Goal: Task Accomplishment & Management: Manage account settings

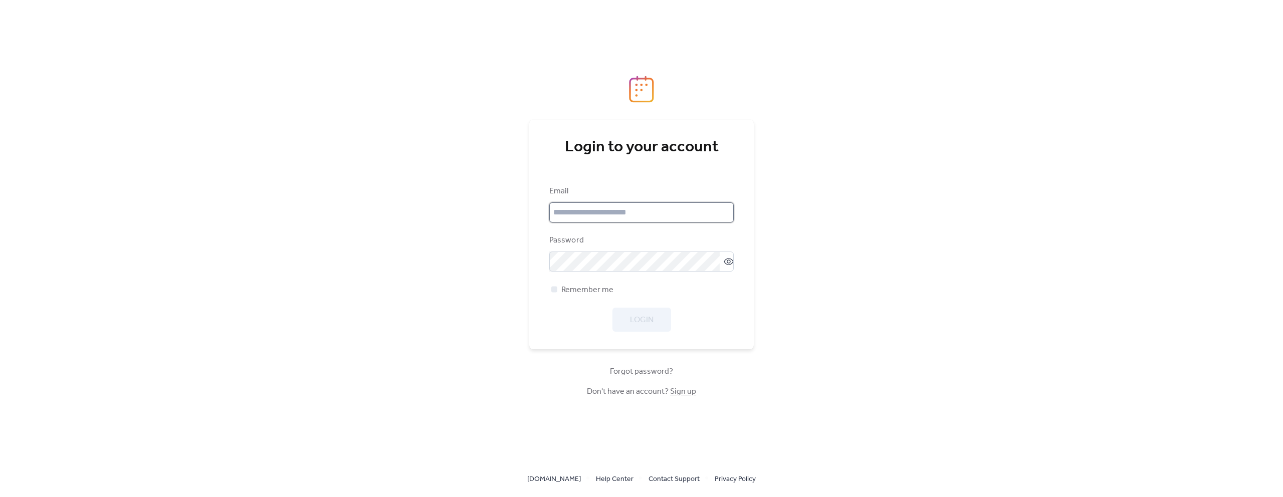
click at [638, 218] on input "email" at bounding box center [641, 213] width 184 height 20
type input "**********"
click at [589, 292] on span "Remember me" at bounding box center [587, 290] width 52 height 12
click at [636, 318] on span "Login" at bounding box center [642, 320] width 24 height 12
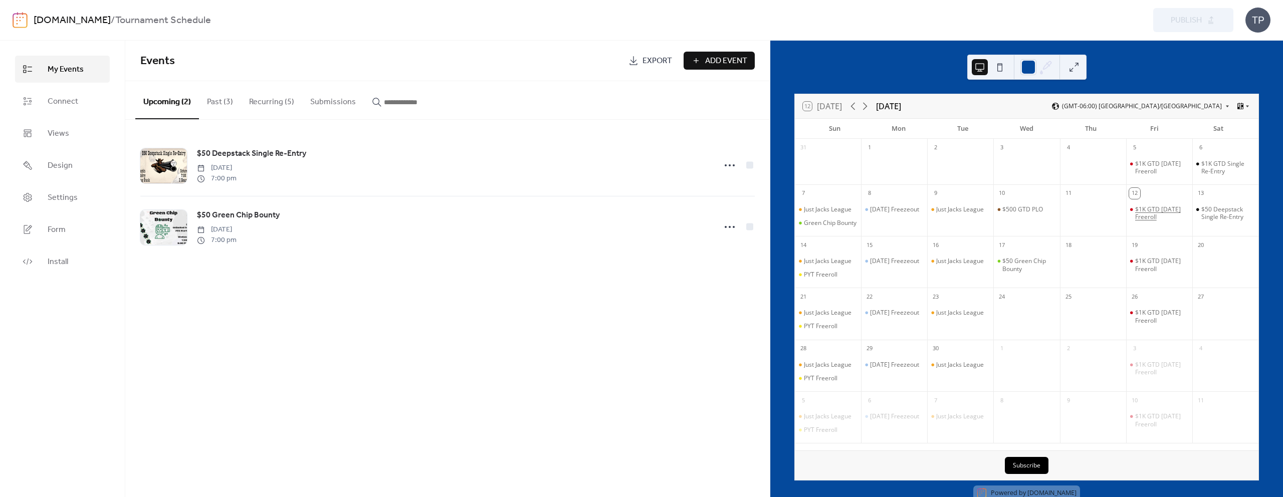
click at [1154, 206] on div "$1K GTD [DATE] Freeroll" at bounding box center [1161, 214] width 53 height 16
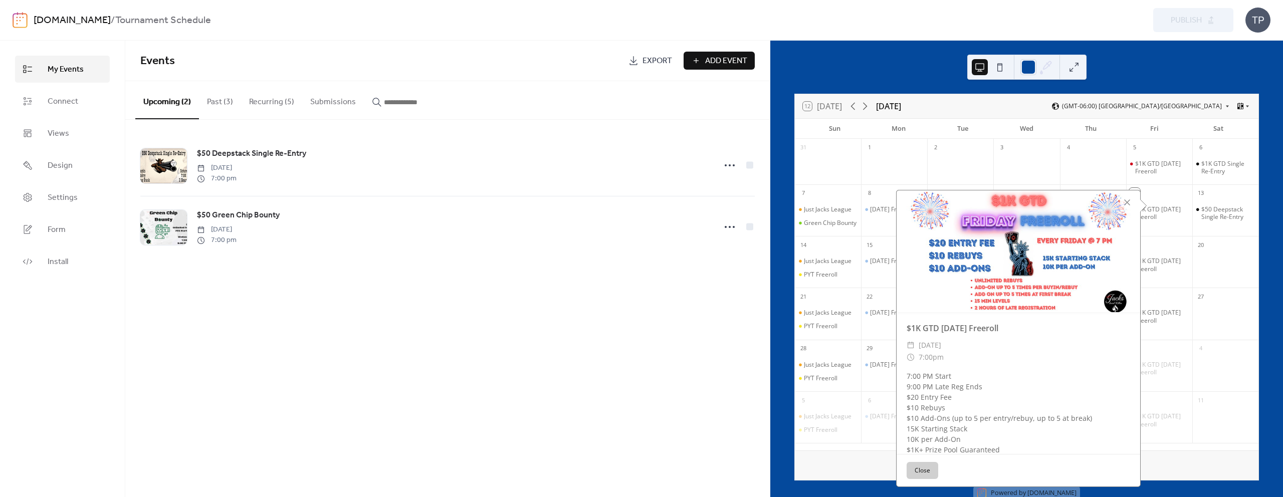
scroll to position [10, 0]
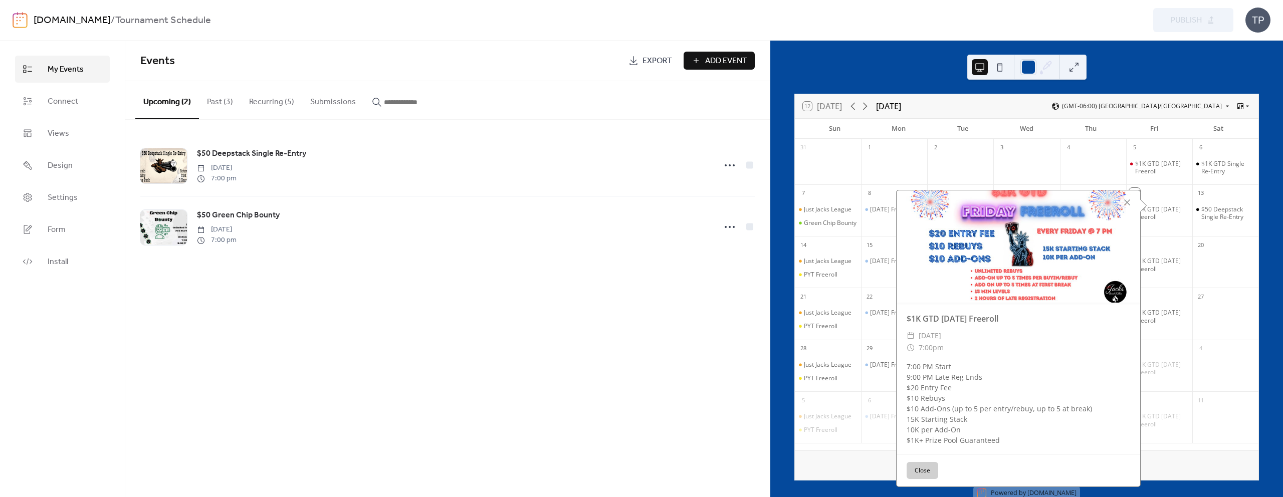
click at [286, 101] on button "Recurring (5)" at bounding box center [271, 99] width 61 height 37
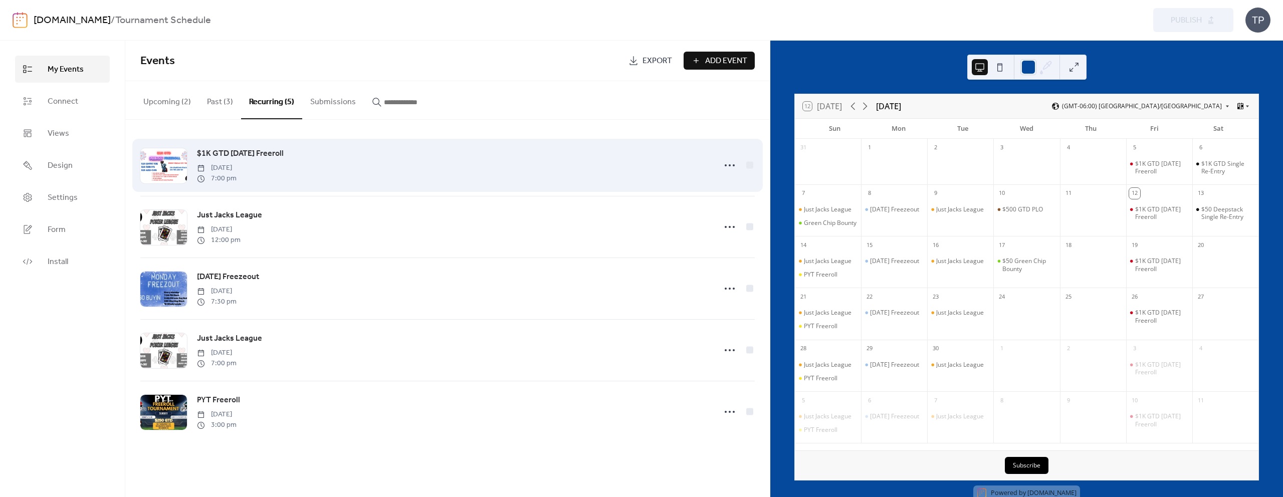
click at [740, 161] on div at bounding box center [737, 165] width 35 height 20
click at [736, 162] on icon at bounding box center [730, 165] width 16 height 16
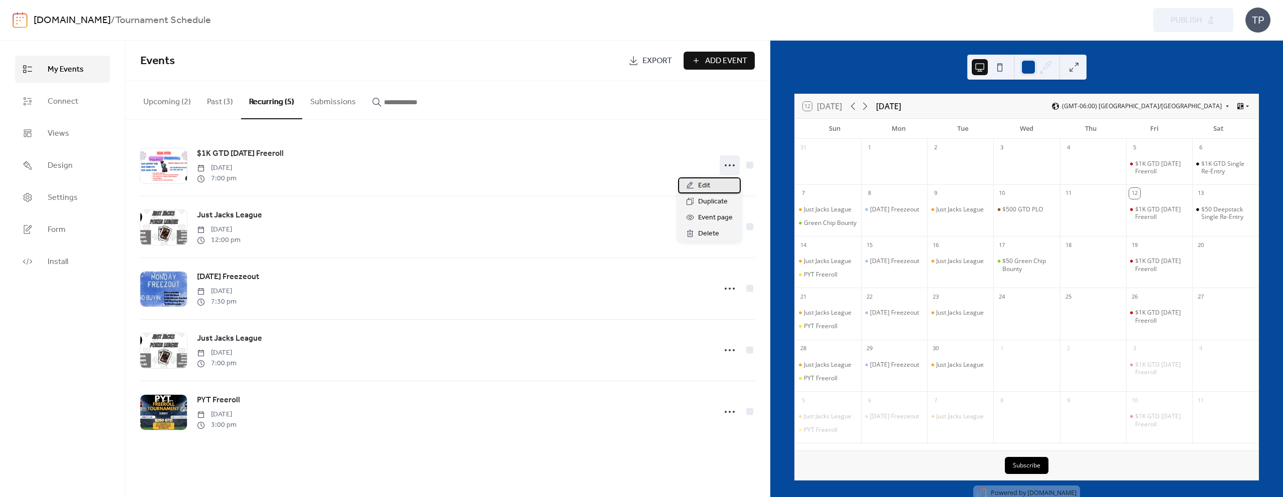
click at [713, 187] on div "Edit" at bounding box center [709, 185] width 63 height 16
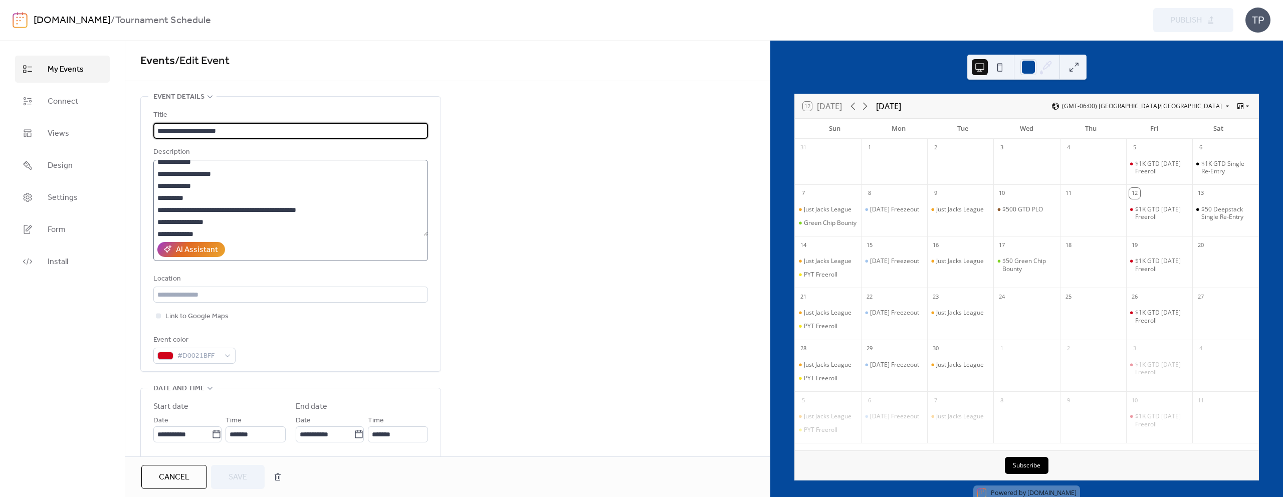
scroll to position [13, 0]
click at [222, 202] on textarea "**********" at bounding box center [290, 198] width 275 height 76
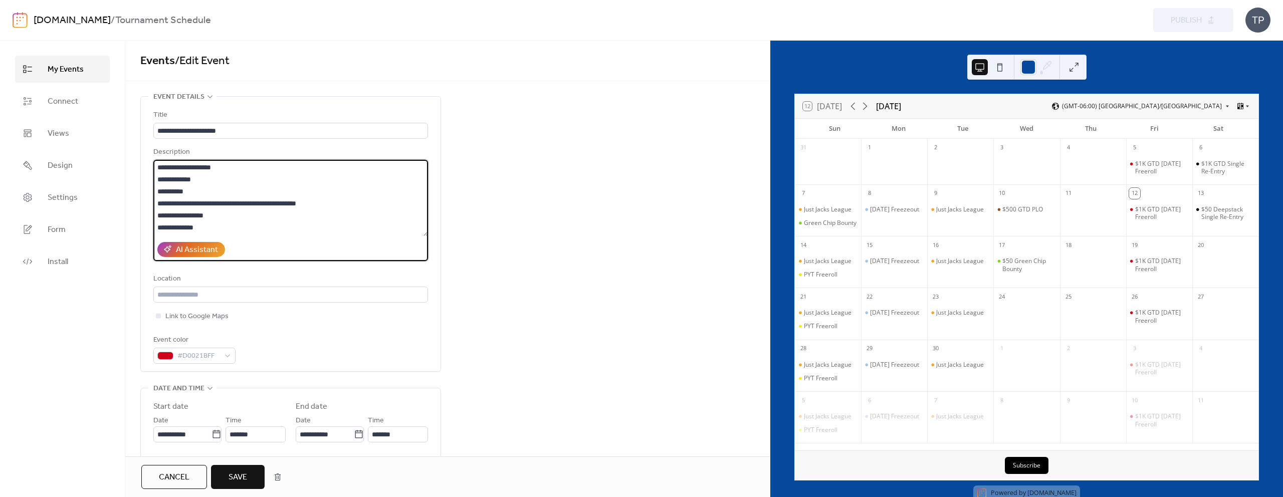
click at [292, 203] on textarea "**********" at bounding box center [290, 198] width 275 height 76
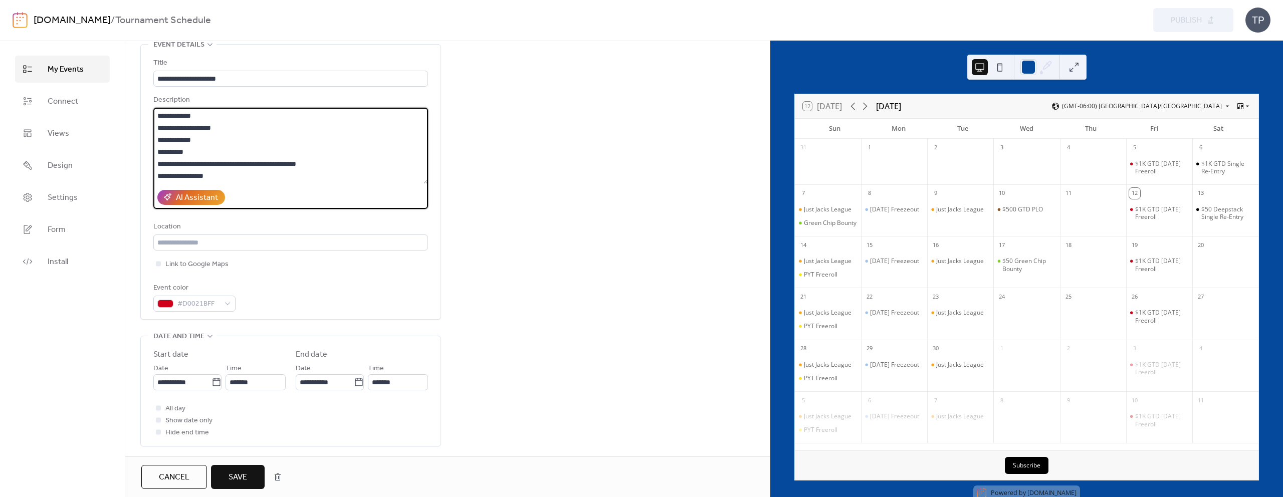
scroll to position [103, 0]
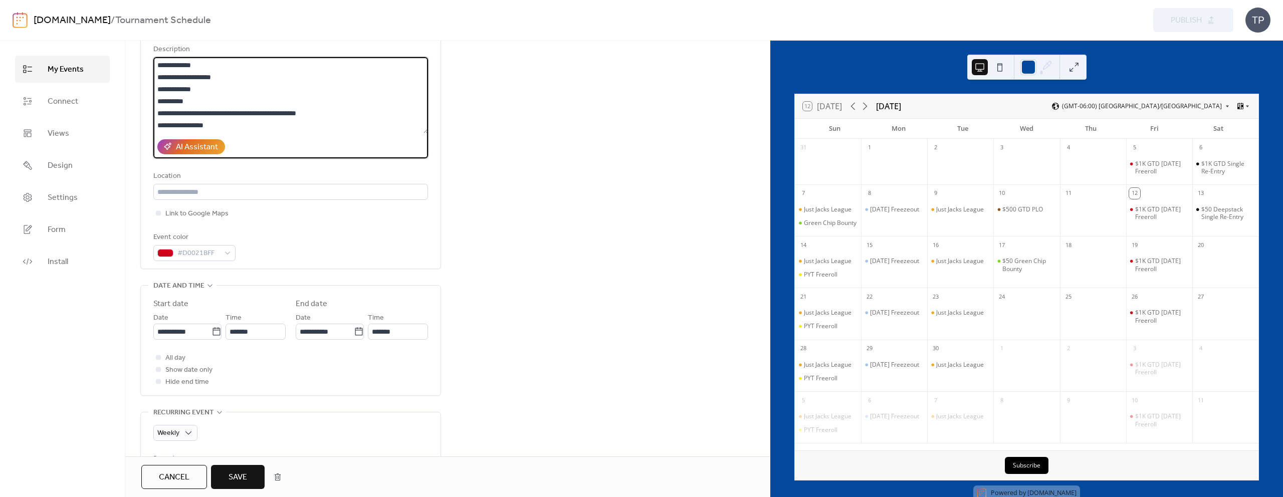
type textarea "**********"
click at [240, 469] on button "Save" at bounding box center [238, 477] width 54 height 24
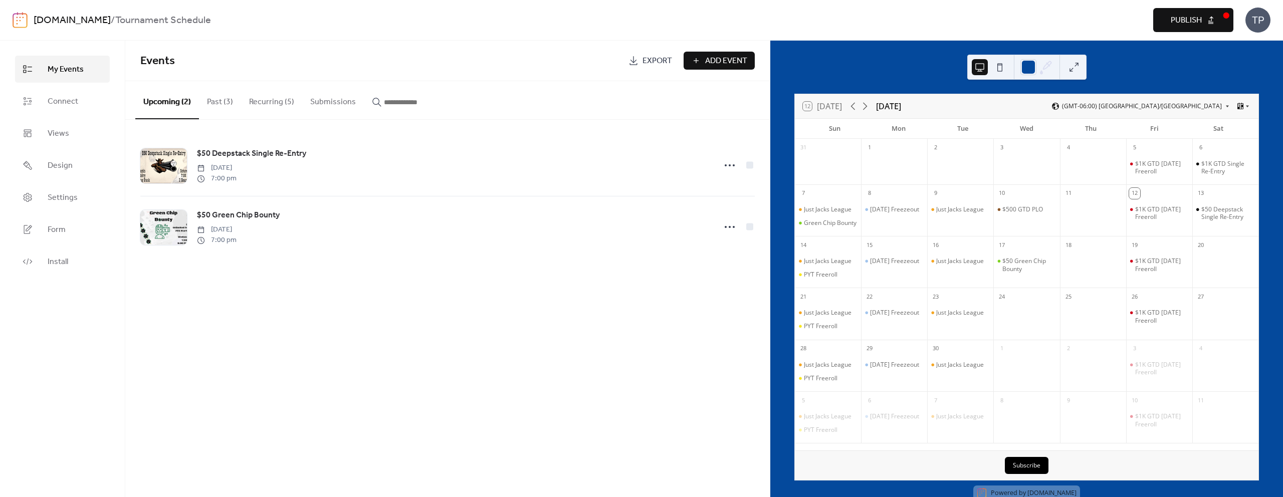
click at [285, 108] on button "Recurring (5)" at bounding box center [271, 99] width 61 height 37
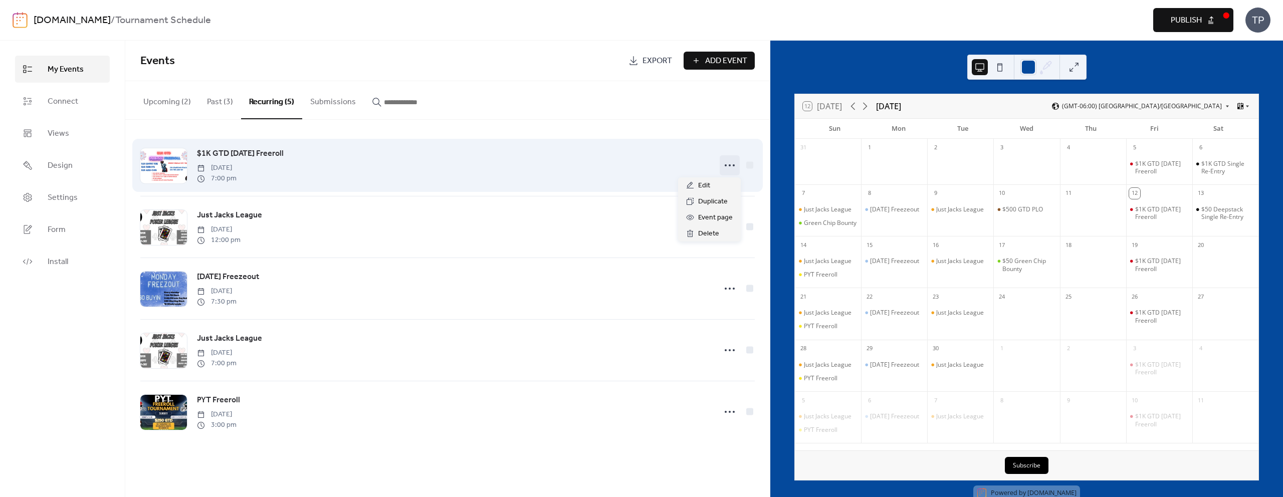
click at [733, 163] on icon at bounding box center [730, 165] width 16 height 16
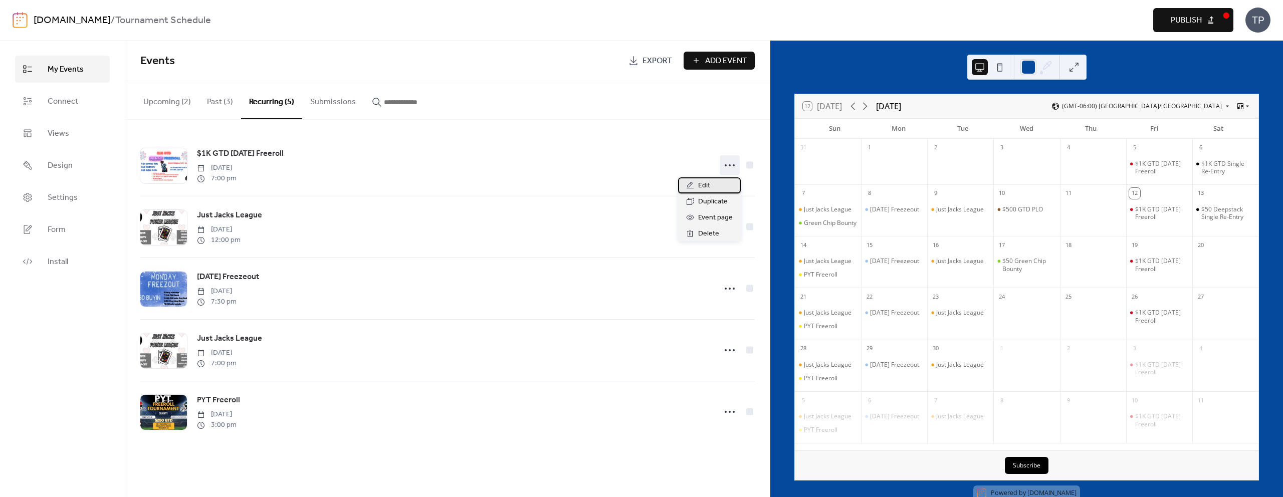
click at [718, 183] on div "Edit" at bounding box center [709, 185] width 63 height 16
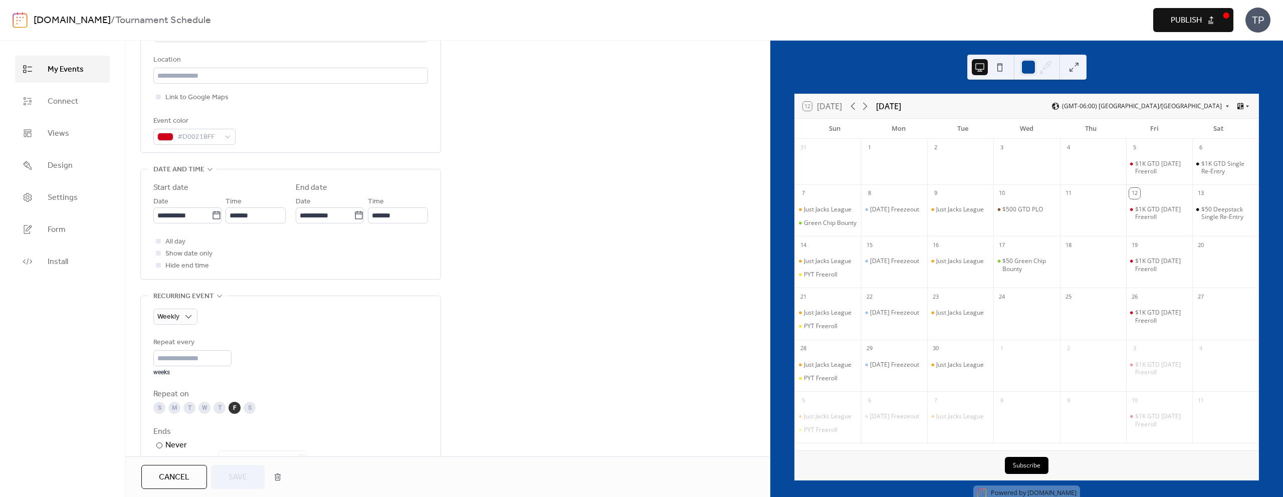
scroll to position [365, 0]
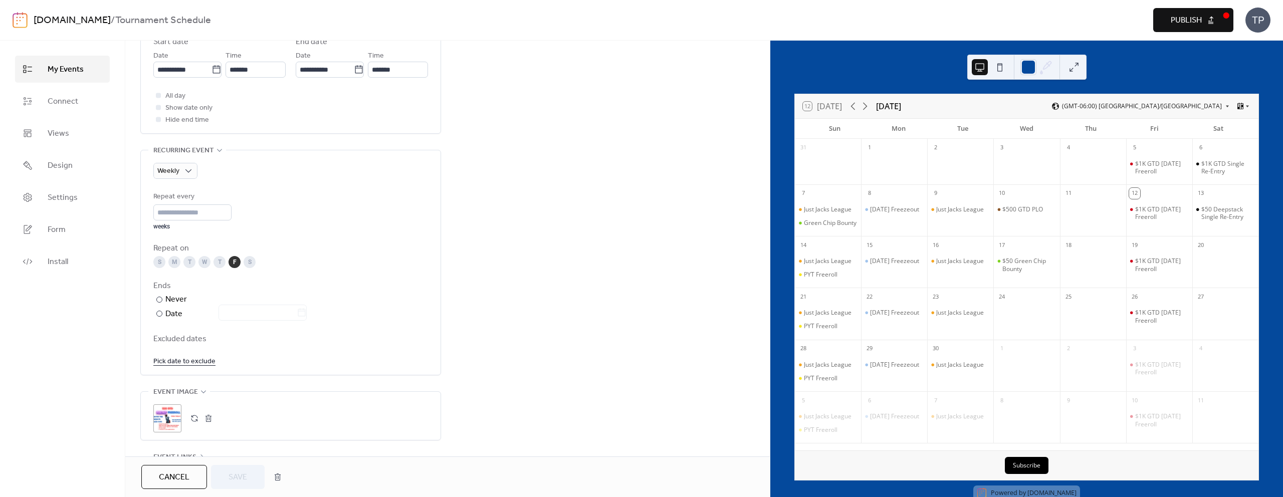
click at [190, 419] on button "button" at bounding box center [194, 419] width 14 height 14
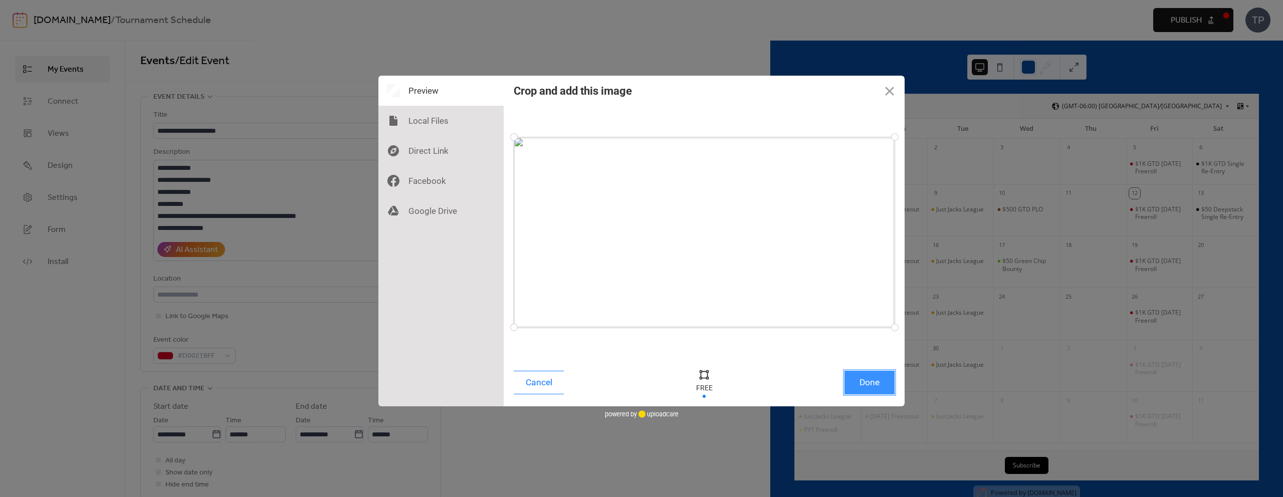
click at [867, 380] on button "Done" at bounding box center [870, 383] width 50 height 24
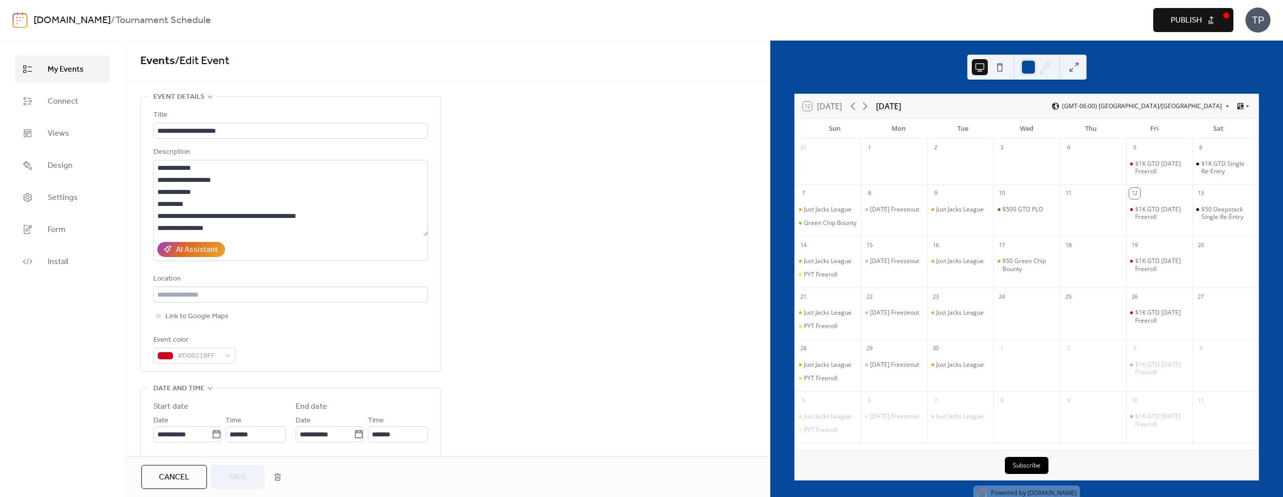
scroll to position [474, 0]
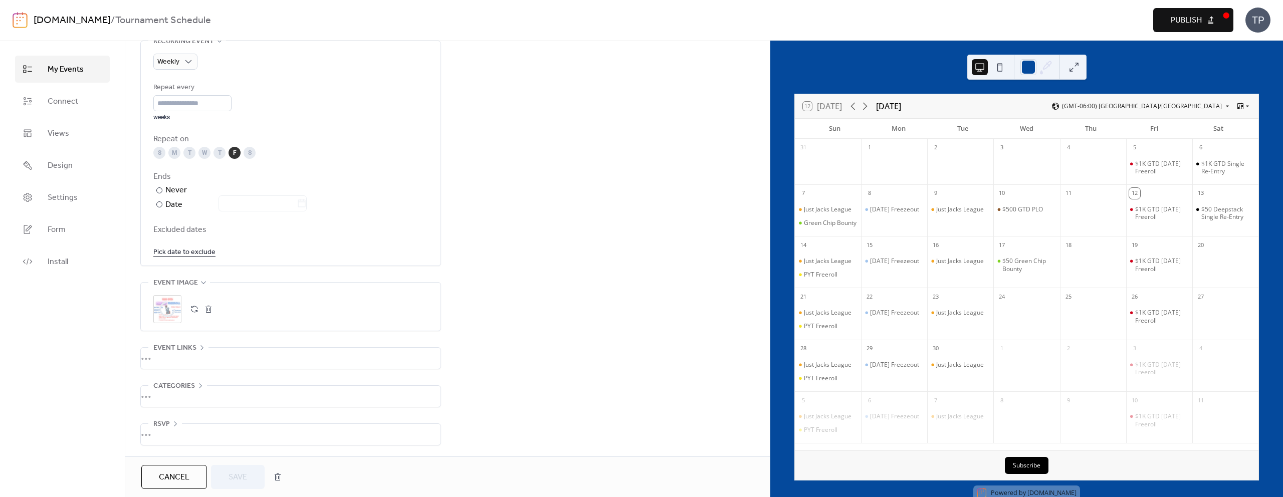
click at [1191, 26] on span "Publish" at bounding box center [1186, 21] width 31 height 12
click at [239, 477] on span "Save" at bounding box center [238, 478] width 19 height 12
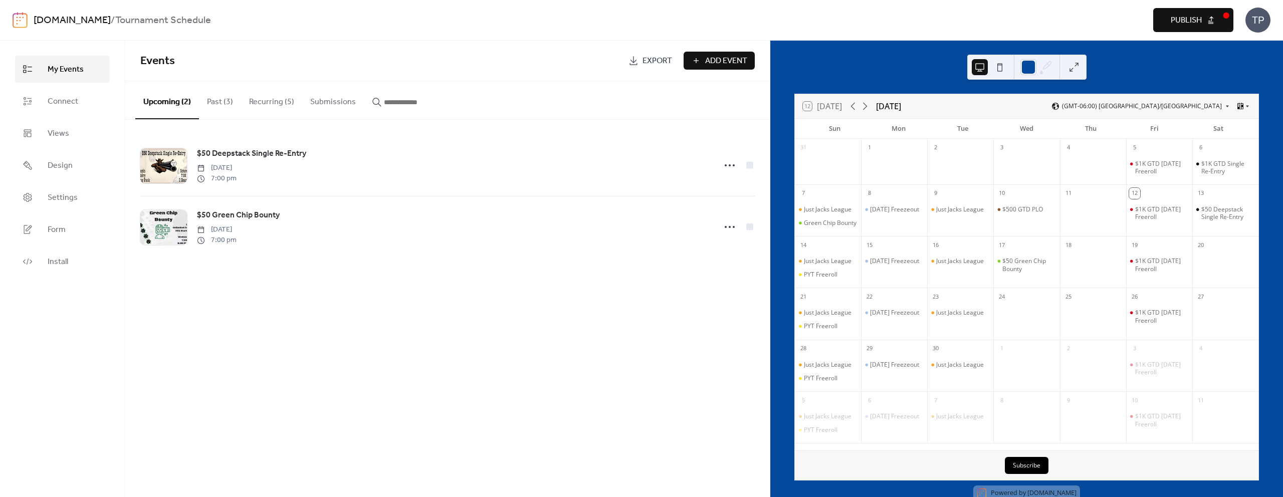
click at [1176, 29] on button "Publish" at bounding box center [1193, 20] width 80 height 24
